Goal: Information Seeking & Learning: Learn about a topic

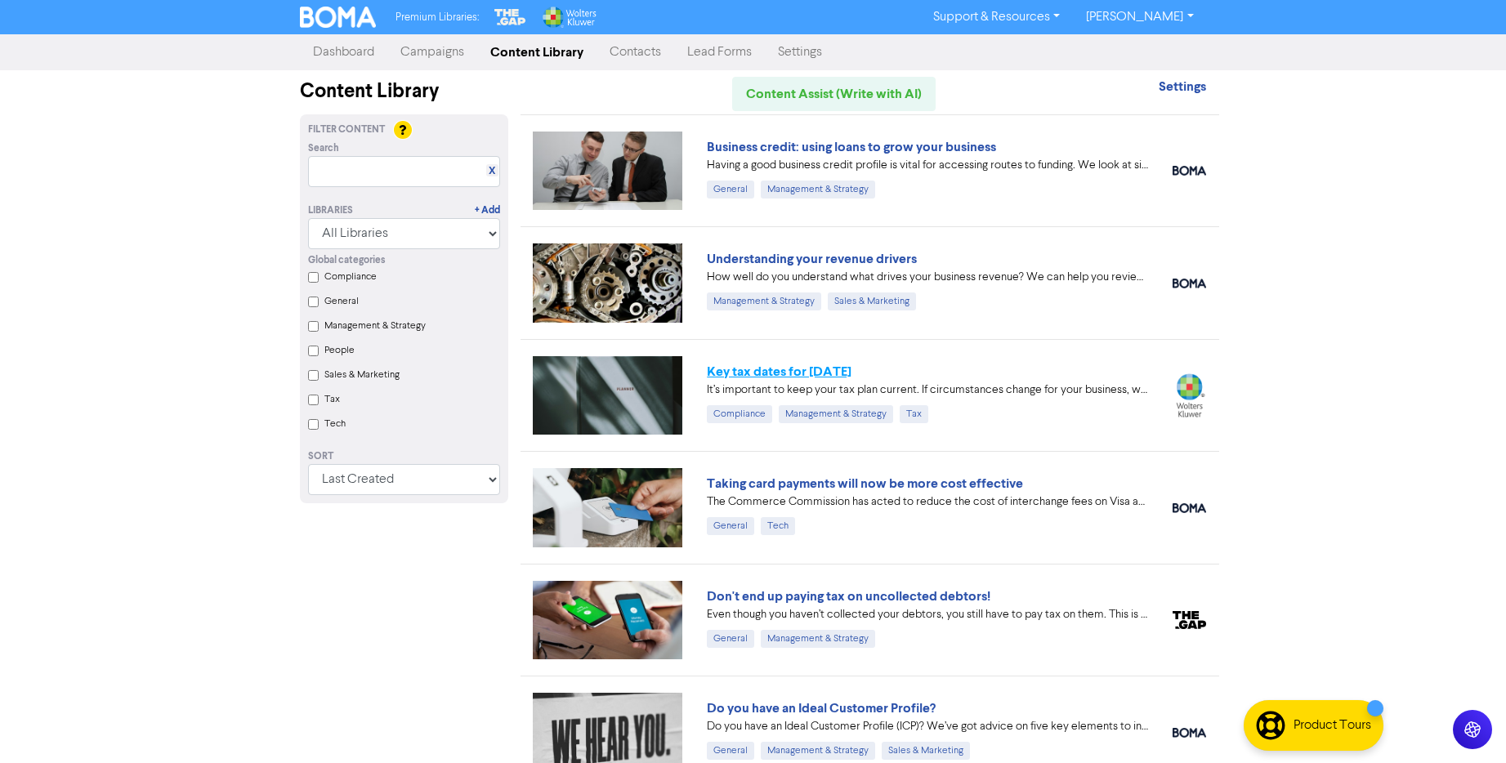
click at [835, 379] on link "Key tax dates for [DATE]" at bounding box center [779, 372] width 145 height 16
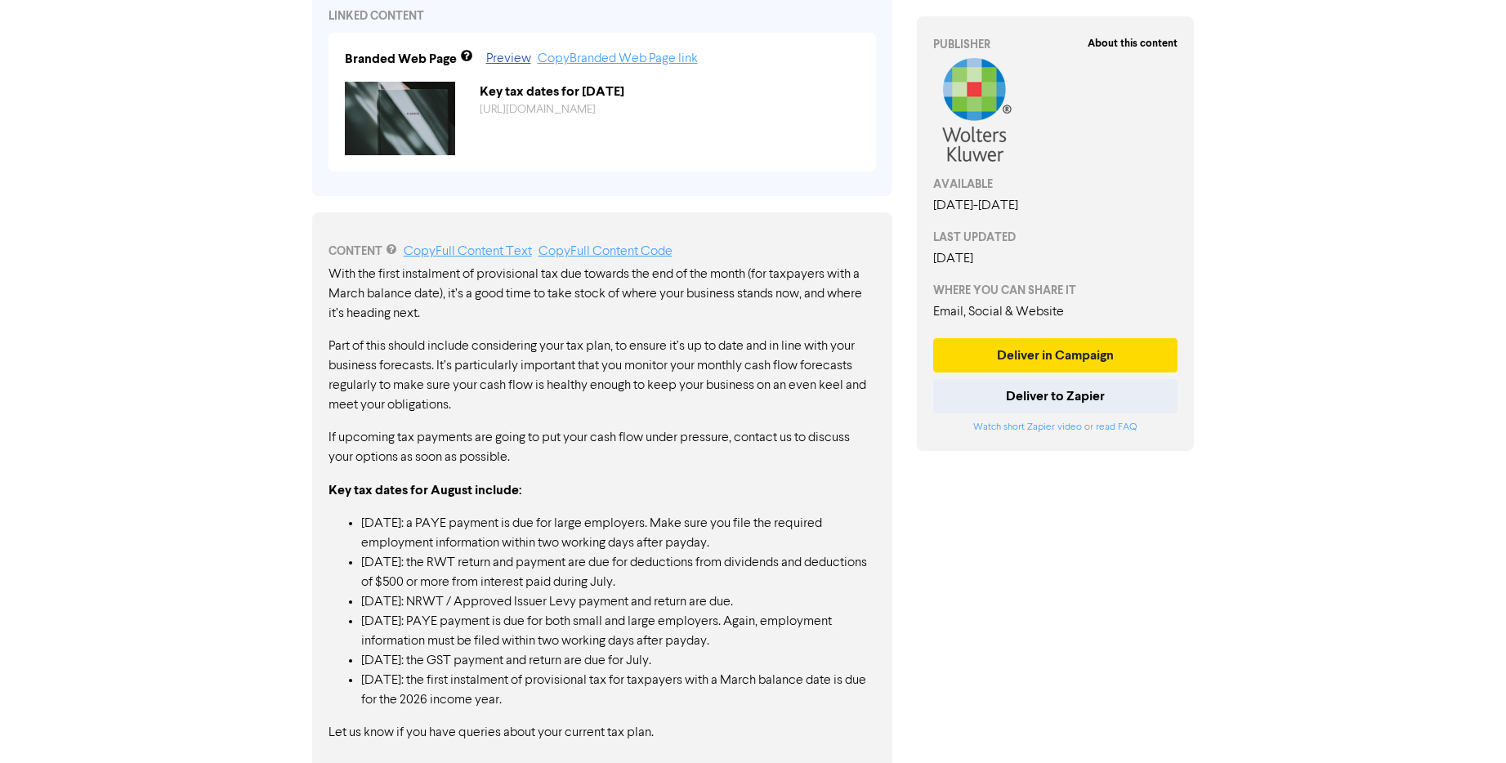
scroll to position [644, 0]
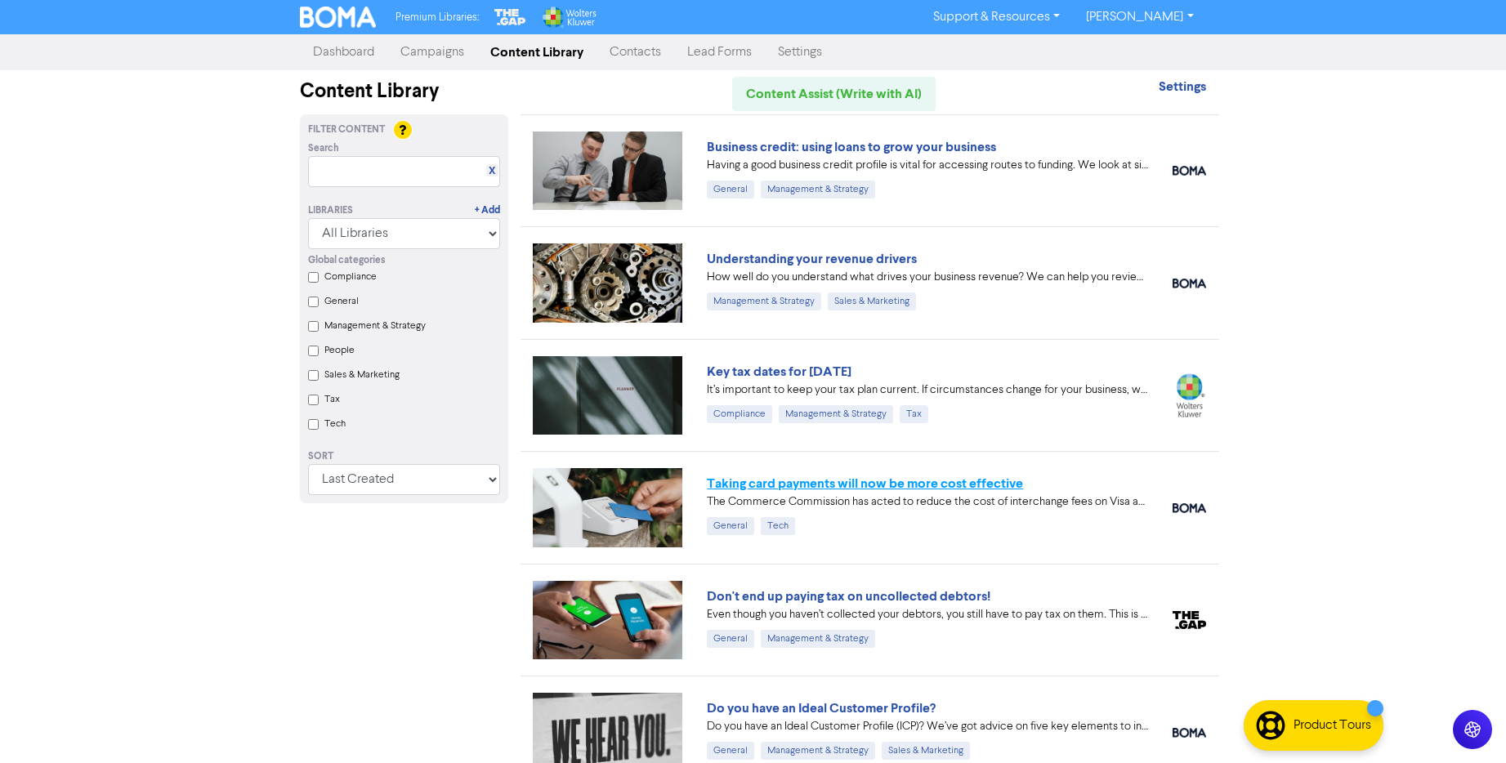
click at [1000, 486] on link "Taking card payments will now be more cost effective" at bounding box center [865, 484] width 316 height 16
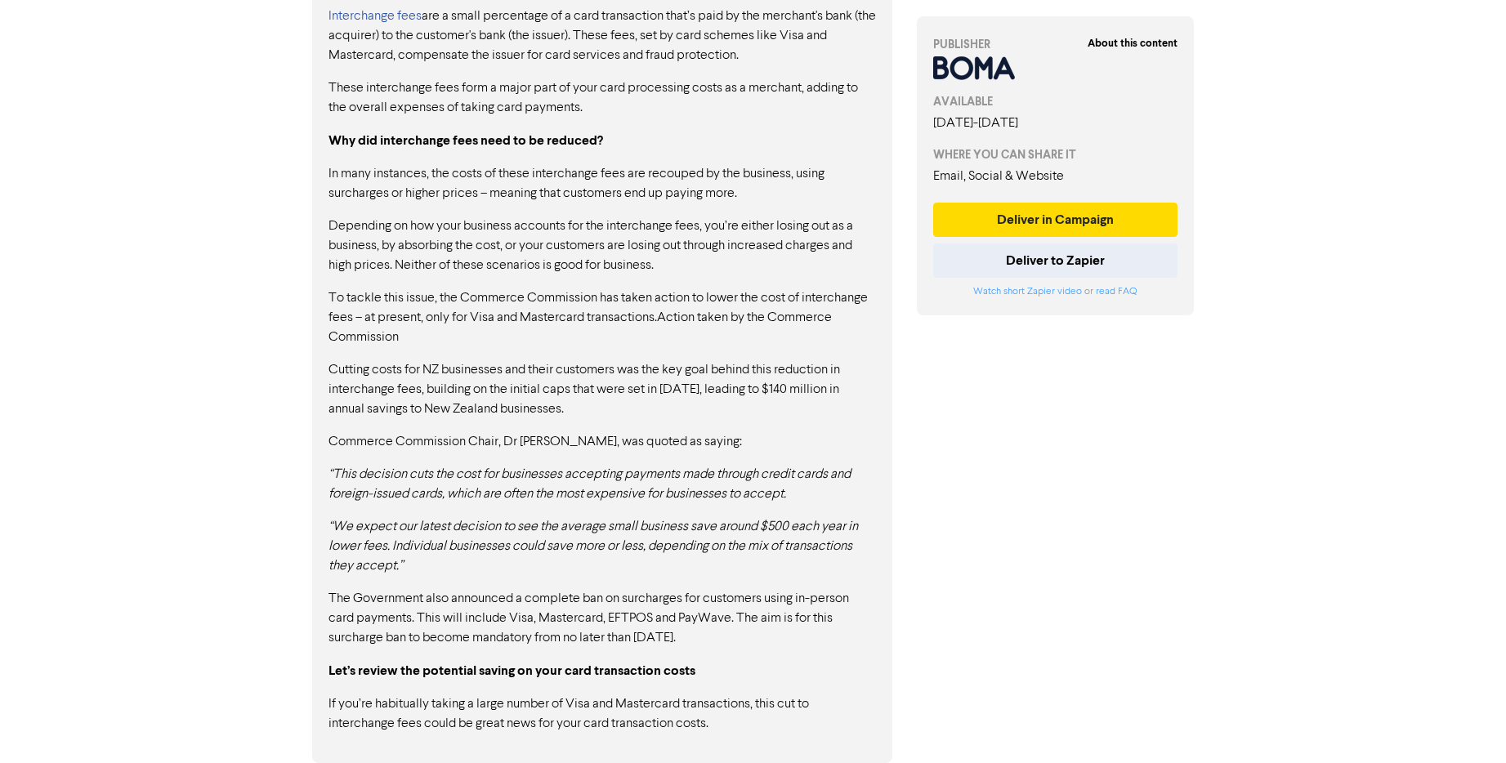
scroll to position [1208, 0]
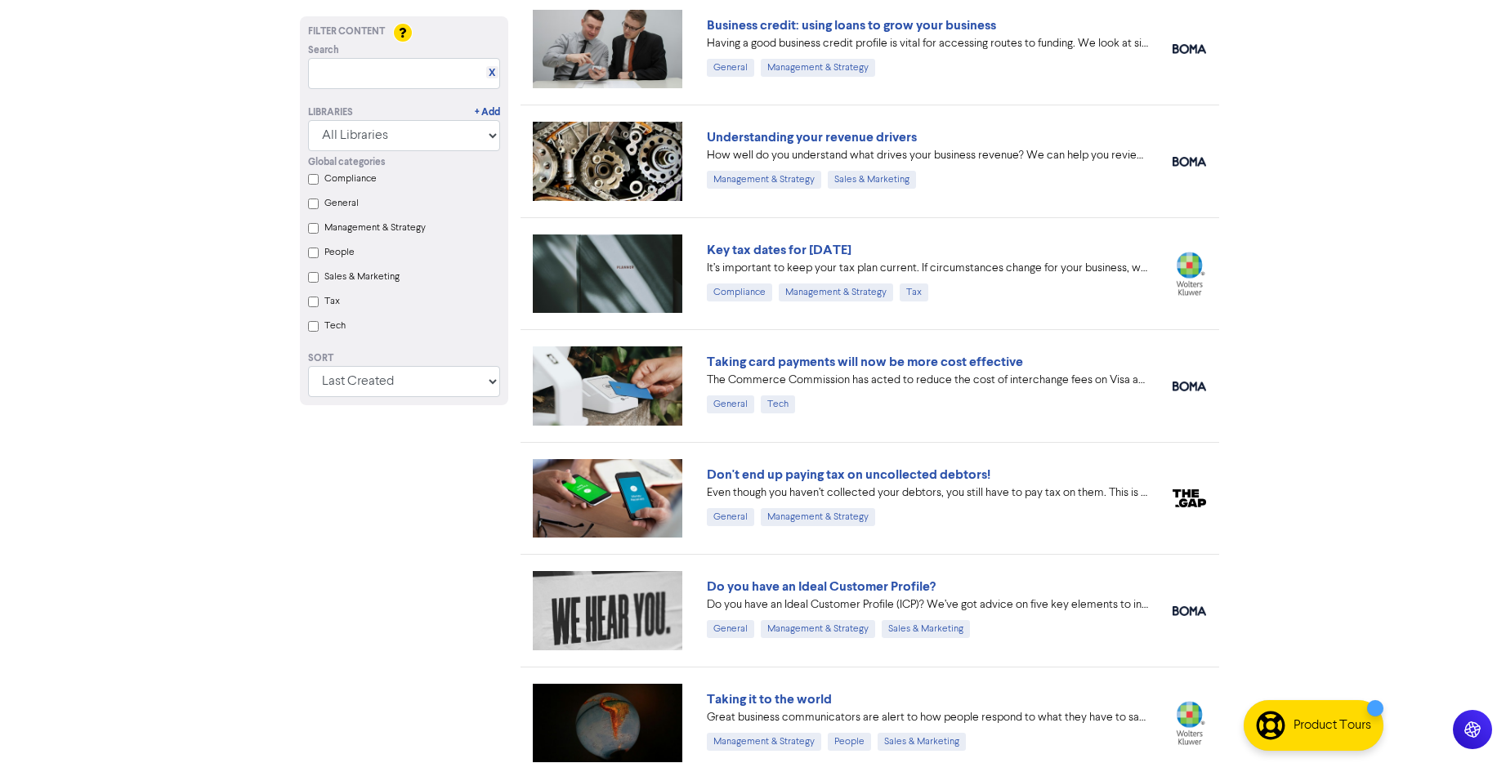
scroll to position [123, 0]
click at [925, 467] on link "Don't end up paying tax on uncollected debtors!" at bounding box center [849, 474] width 284 height 16
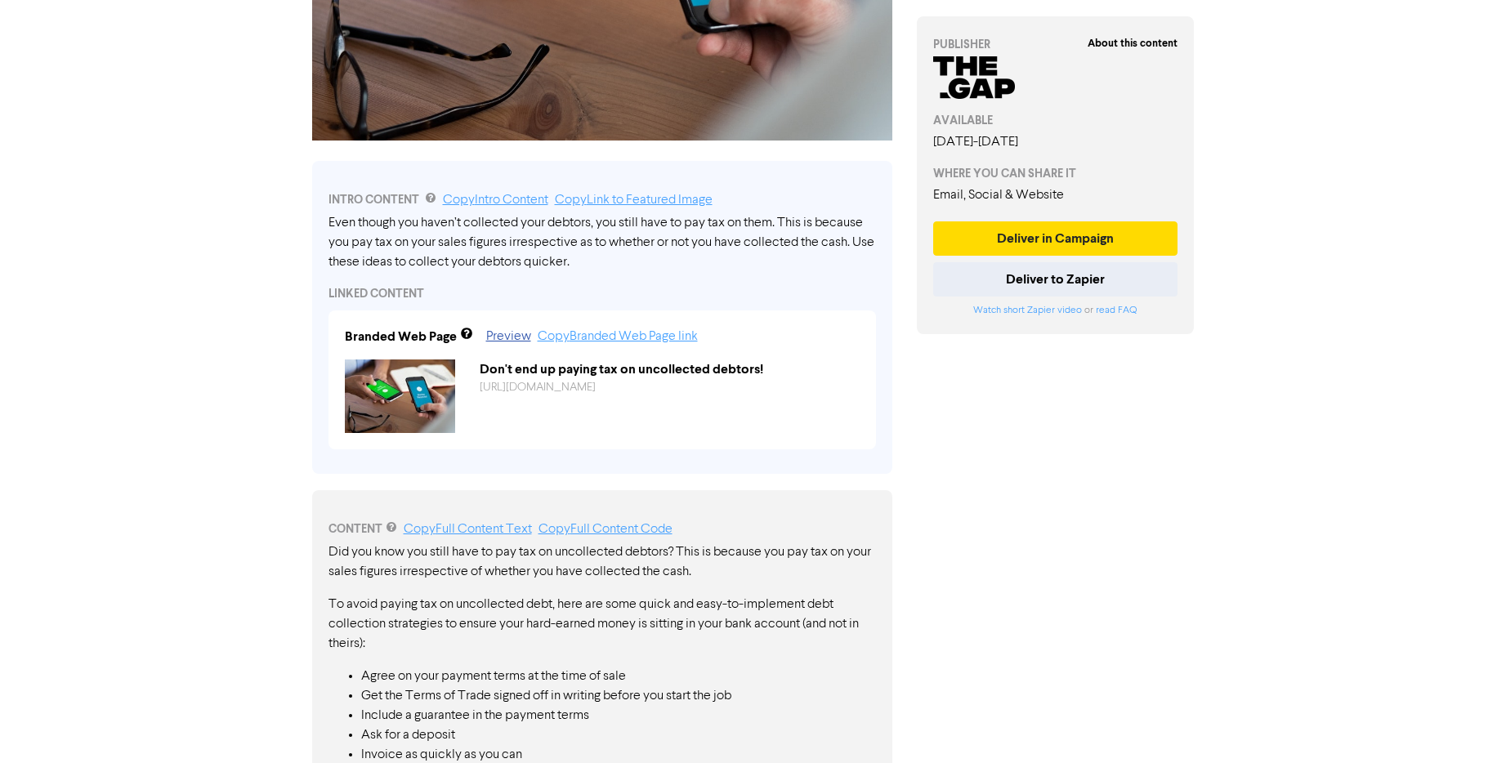
scroll to position [575, 0]
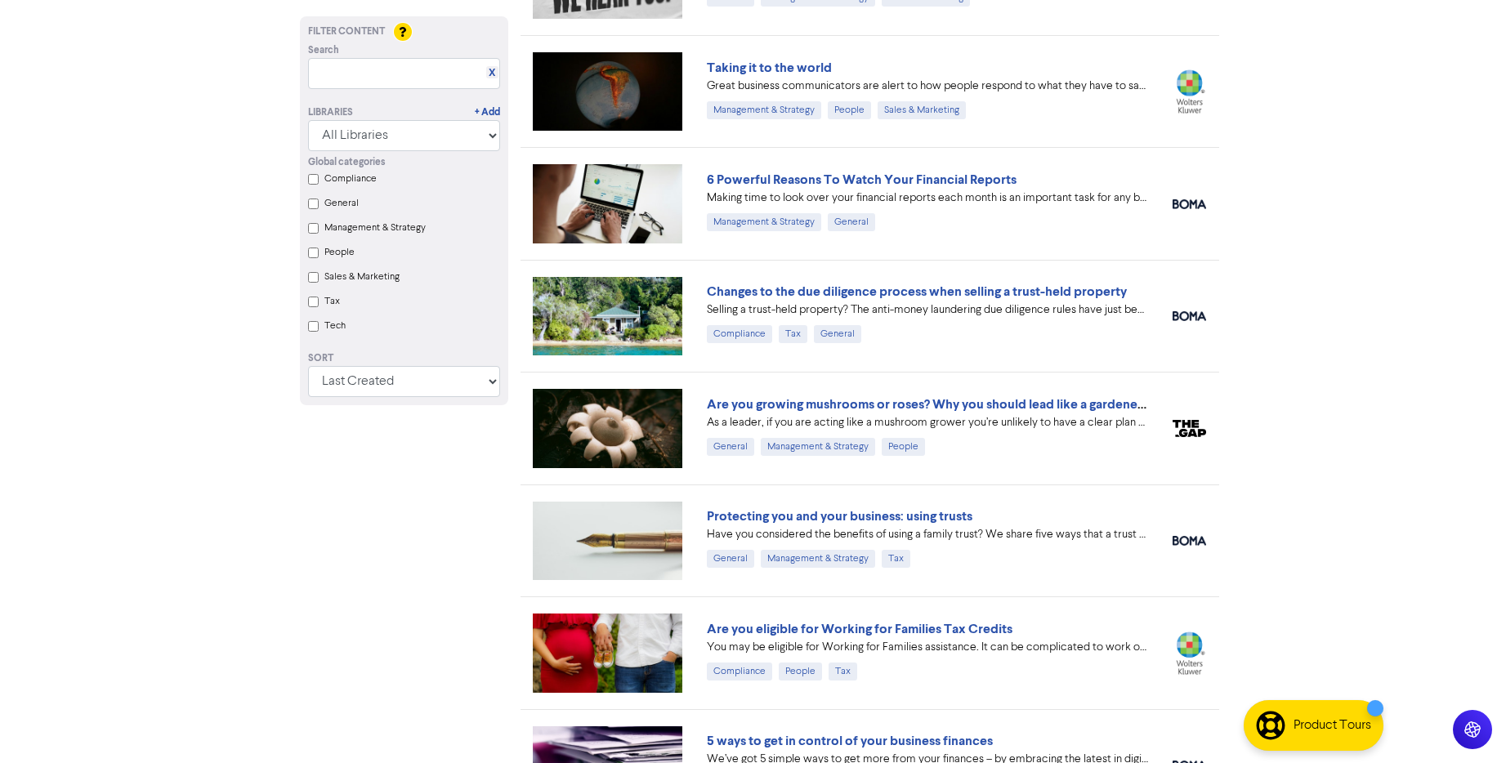
scroll to position [766, 0]
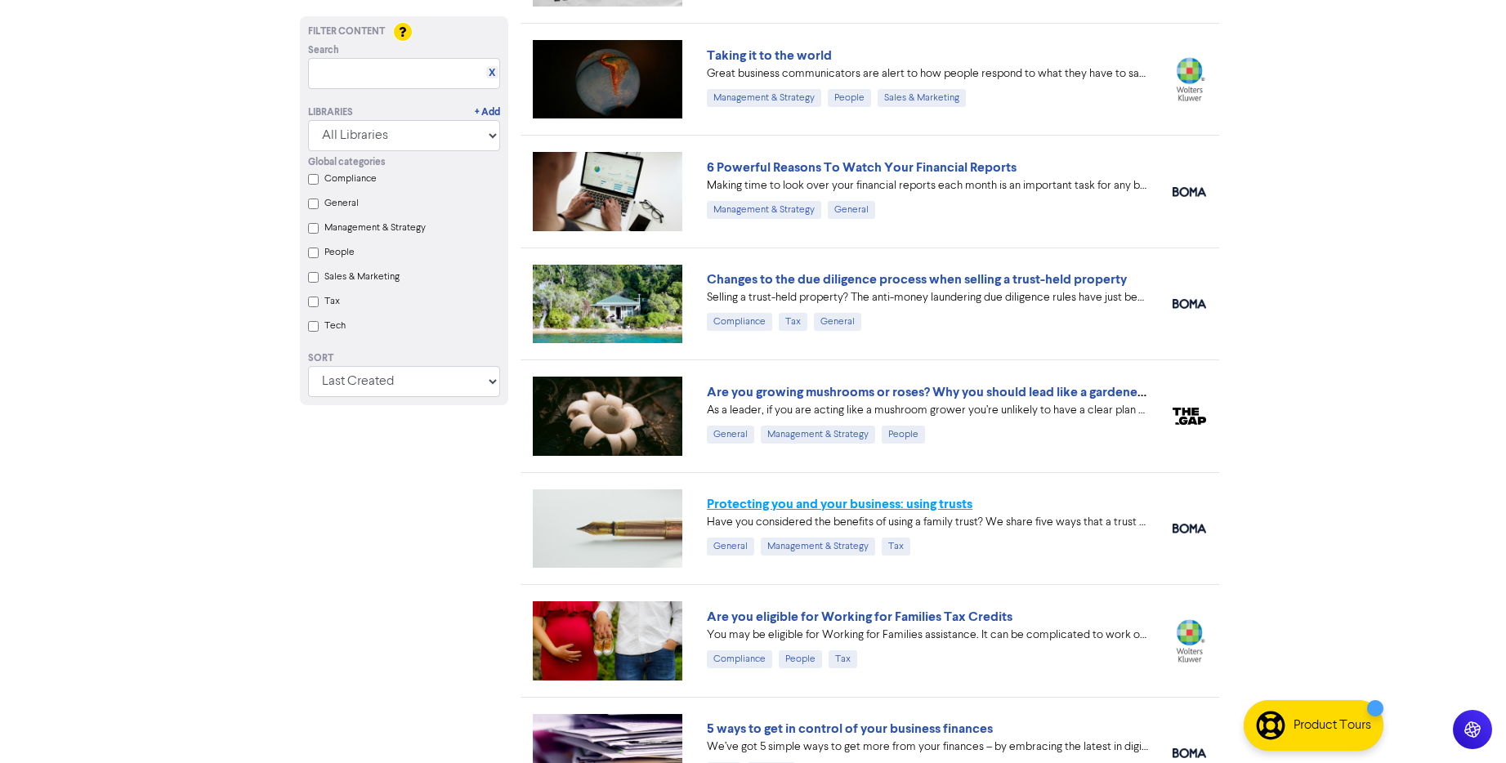
click at [794, 501] on link "Protecting you and your business: using trusts" at bounding box center [840, 504] width 266 height 16
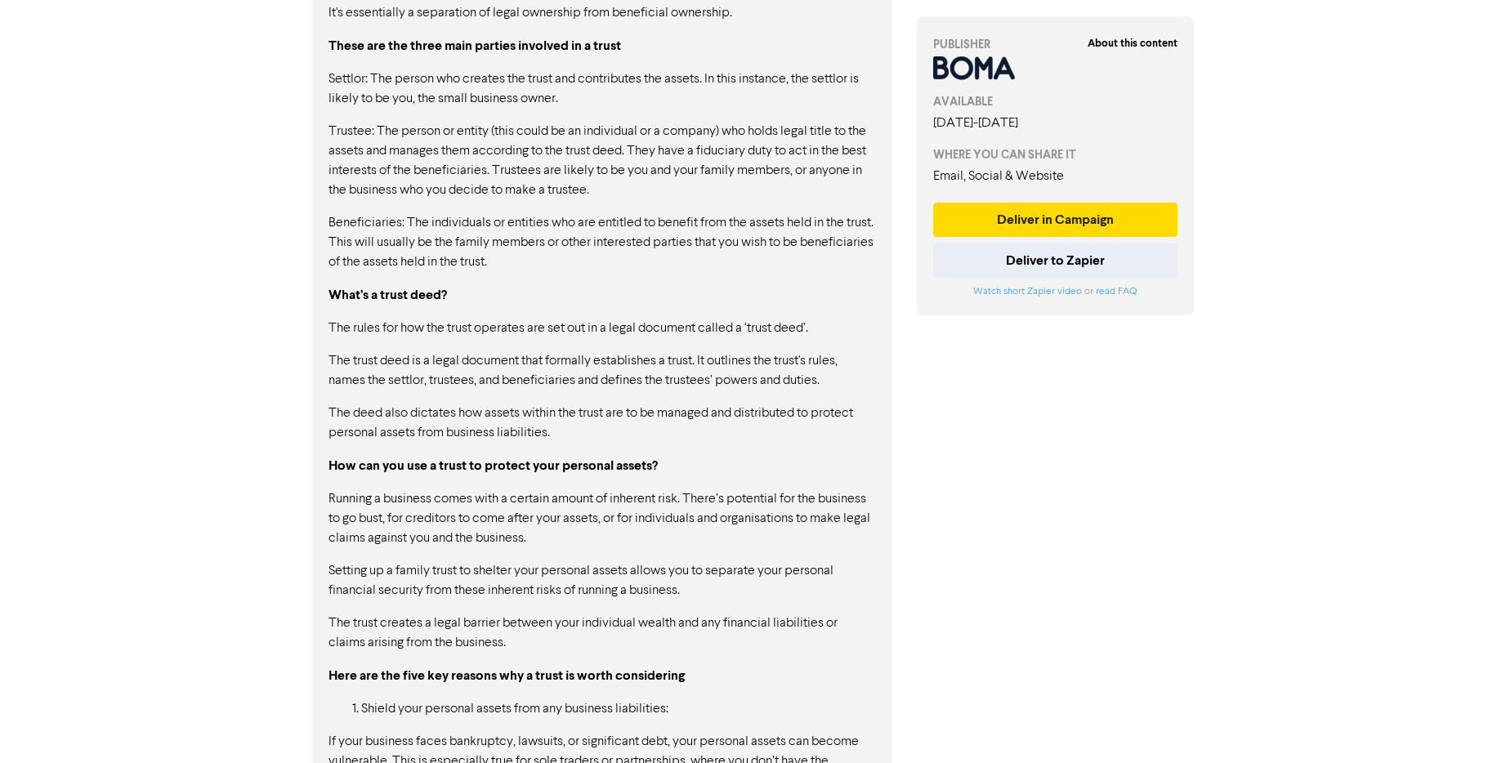
scroll to position [1240, 0]
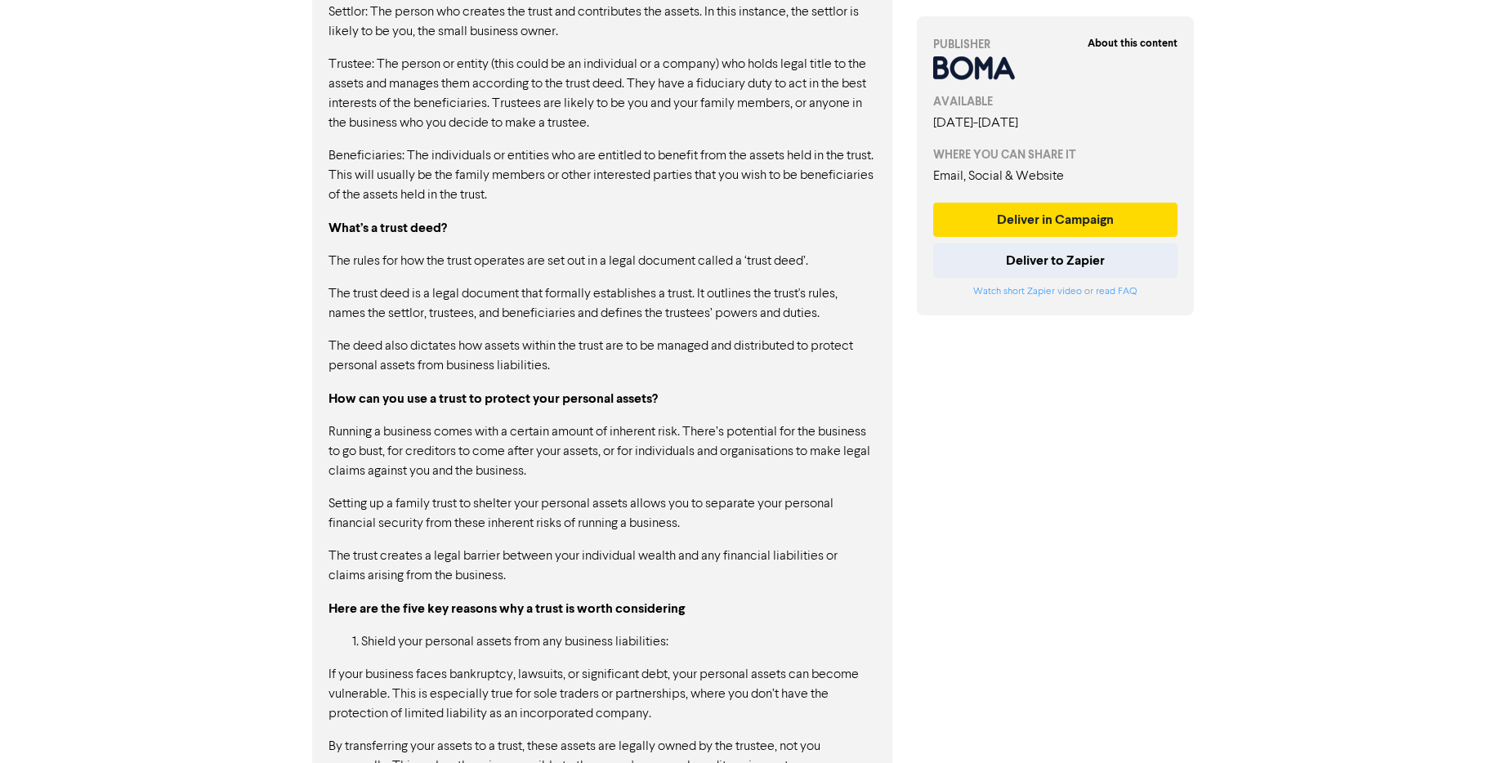
click at [309, 239] on div "CONTENT Copy Full Content Text Copy Full Content Code Have you ever wondered ab…" at bounding box center [602, 591] width 605 height 1961
click at [656, 168] on p "Beneficiaries: The individuals or entities who are entitled to benefit from the…" at bounding box center [603, 175] width 548 height 59
click at [710, 165] on p "Beneficiaries: The individuals or entities who are entitled to benefit from the…" at bounding box center [603, 175] width 548 height 59
